Goal: Find specific page/section: Find specific page/section

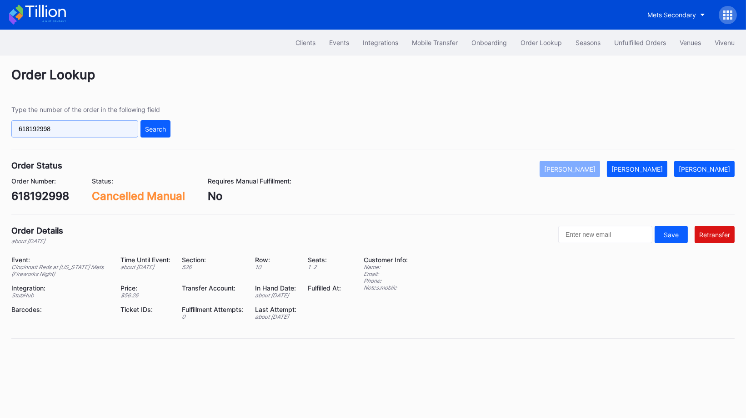
click at [132, 124] on input "618192998" at bounding box center [74, 128] width 127 height 17
paste input "887180017"
type input "887180017"
click at [160, 129] on div "Search" at bounding box center [155, 129] width 21 height 8
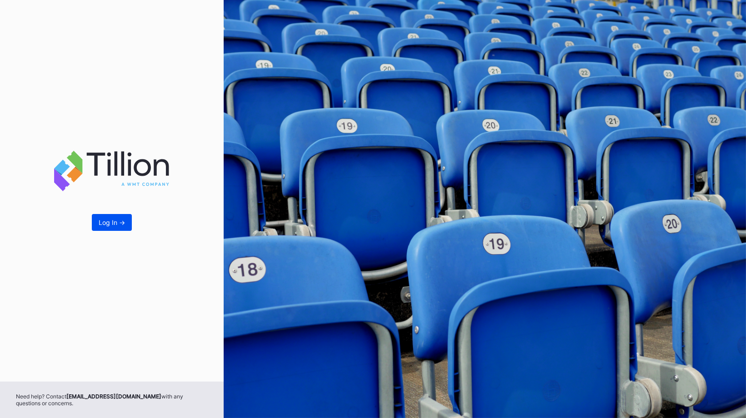
click at [108, 227] on button "Log In ->" at bounding box center [112, 222] width 40 height 17
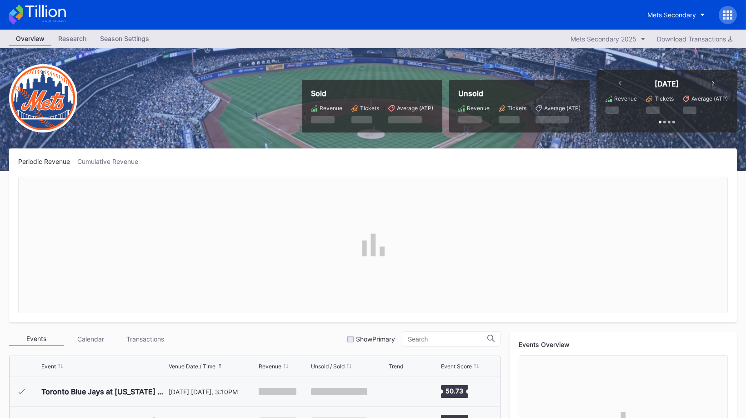
scroll to position [2066, 0]
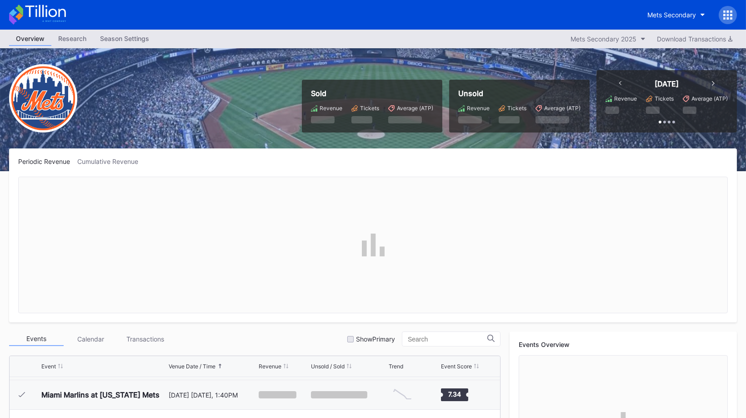
click at [729, 18] on icon at bounding box center [728, 18] width 2 height 2
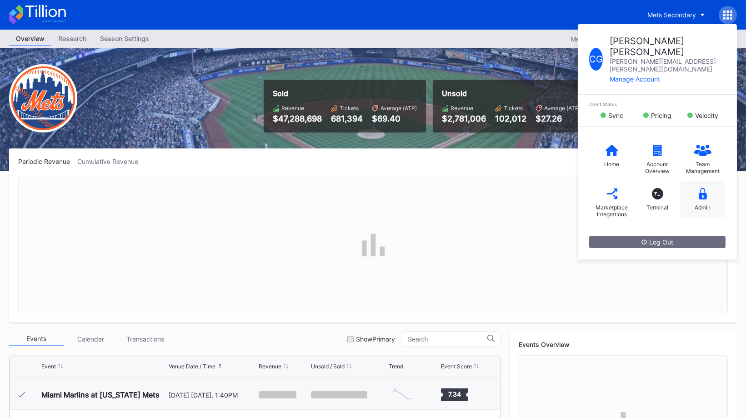
click at [703, 191] on div "Admin" at bounding box center [702, 199] width 45 height 36
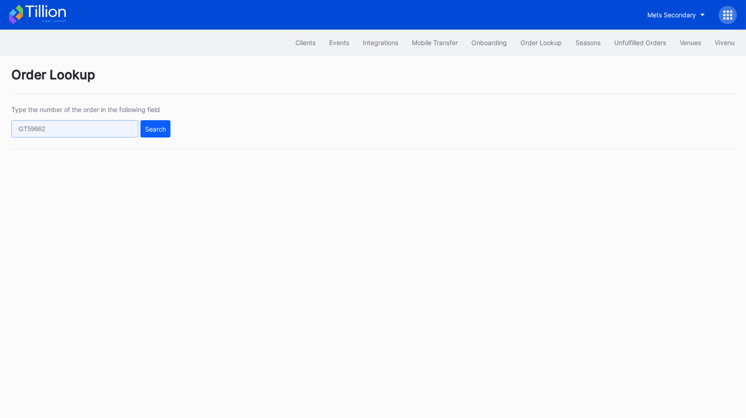
click at [118, 126] on input "text" at bounding box center [74, 128] width 127 height 17
paste input "887180017"
type input "887180017"
click at [148, 126] on div "Search" at bounding box center [155, 129] width 21 height 8
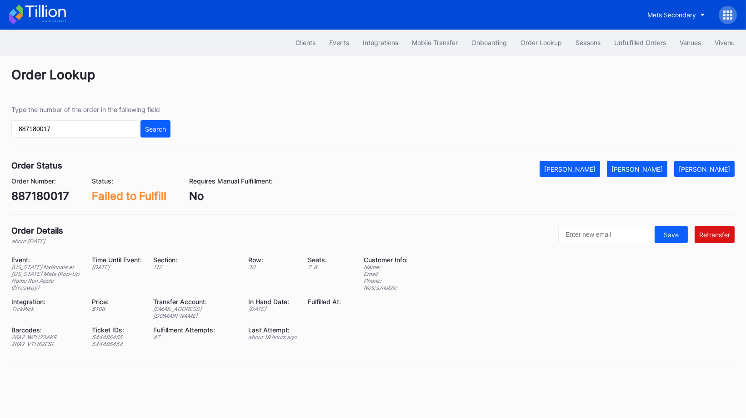
click at [224, 305] on div "[EMAIL_ADDRESS][DOMAIN_NAME]" at bounding box center [196, 312] width 84 height 14
copy div "[EMAIL_ADDRESS][DOMAIN_NAME]"
click at [49, 192] on div "887180017" at bounding box center [40, 195] width 58 height 13
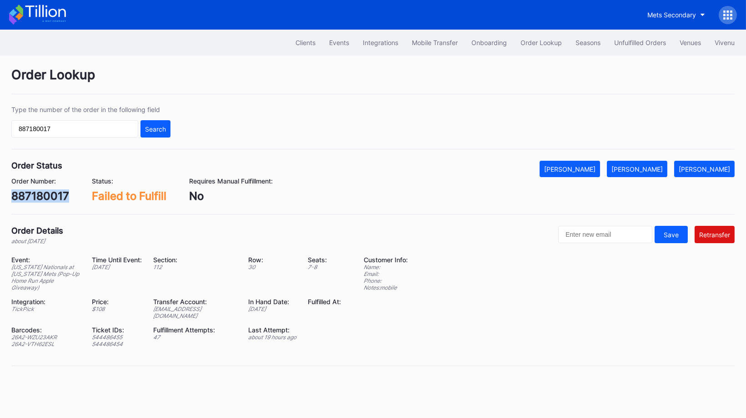
click at [49, 192] on div "887180017" at bounding box center [40, 195] width 58 height 13
copy div "887180017"
click at [182, 308] on div "[EMAIL_ADDRESS][DOMAIN_NAME]" at bounding box center [196, 312] width 84 height 14
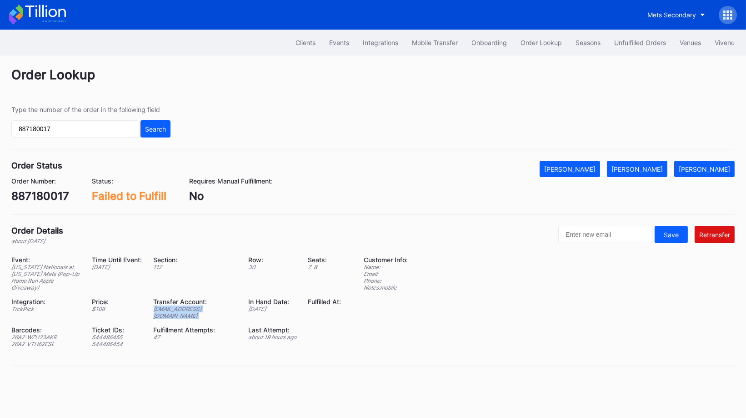
copy div "[EMAIL_ADDRESS][DOMAIN_NAME]"
